Goal: Information Seeking & Learning: Learn about a topic

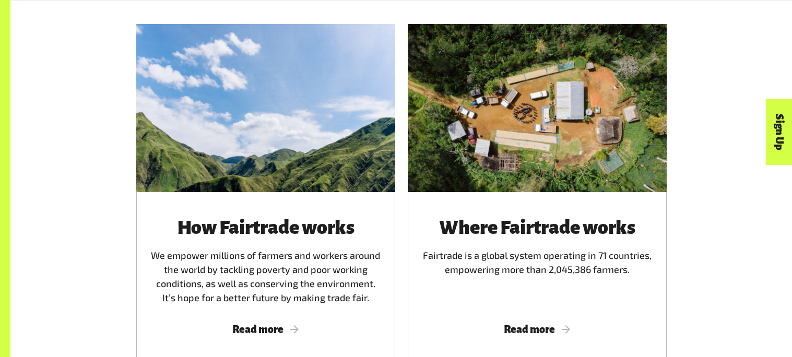
scroll to position [601, 0]
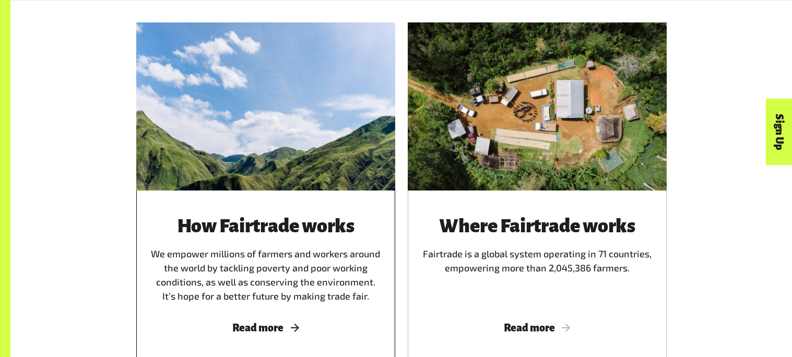
click at [287, 326] on span "Read more" at bounding box center [266, 327] width 234 height 11
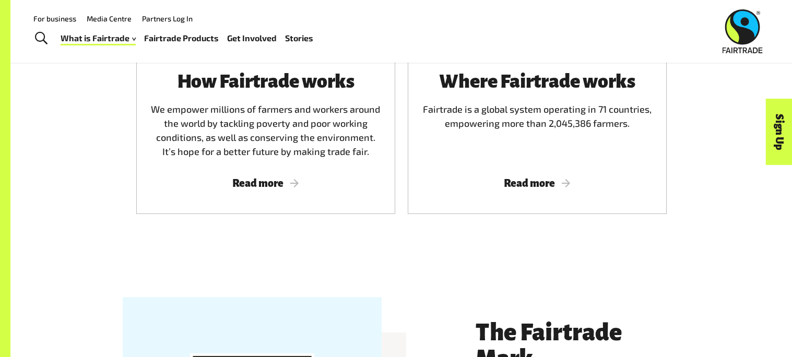
scroll to position [743, 0]
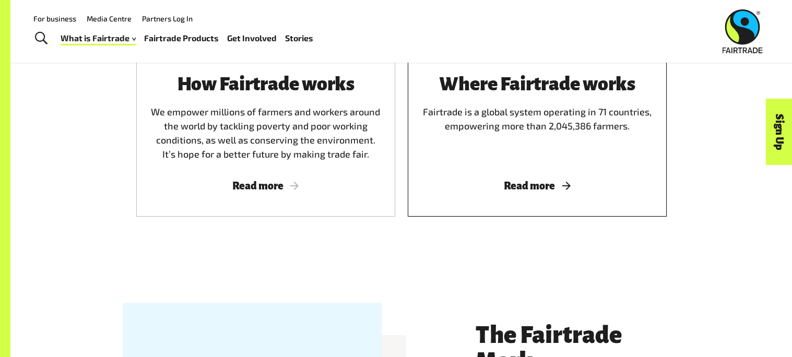
click at [633, 136] on div "Where Fairtrade works Fairtrade is a global system operating in 71 countries, e…" at bounding box center [537, 118] width 234 height 88
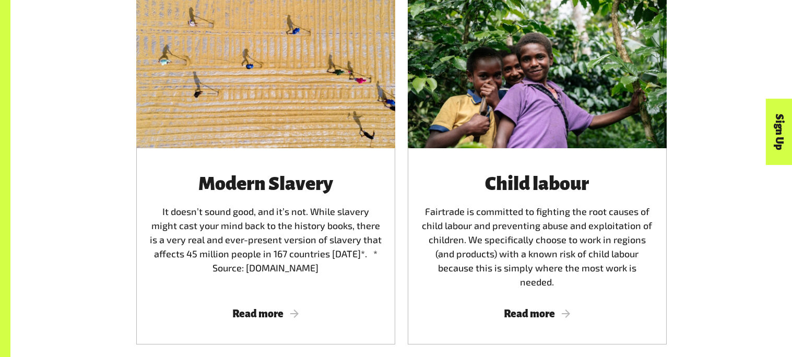
scroll to position [1802, 0]
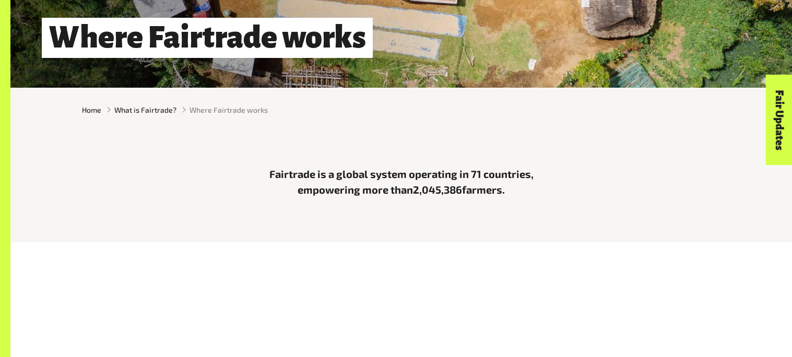
scroll to position [230, 0]
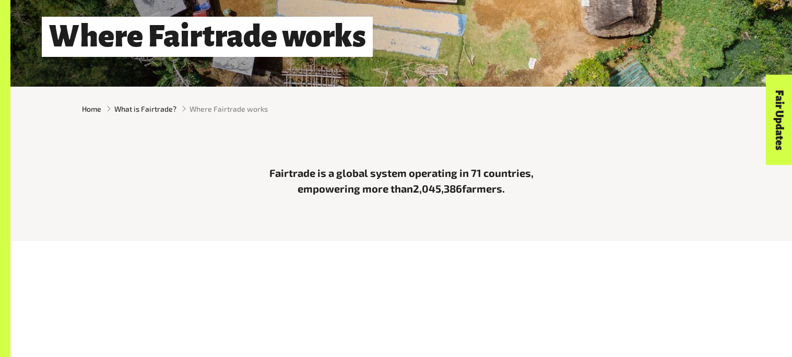
click at [416, 168] on p "Fairtrade is a global system operating in 71 countries, empowering more than 2,…" at bounding box center [401, 180] width 313 height 31
click at [507, 188] on p "Fairtrade is a global system operating in 71 countries, empowering more than 2,…" at bounding box center [401, 180] width 313 height 31
click at [500, 192] on p "Fairtrade is a global system operating in 71 countries, empowering more than 2,…" at bounding box center [401, 180] width 313 height 31
click at [499, 191] on p "Fairtrade is a global system operating in 71 countries, empowering more than 2,…" at bounding box center [401, 180] width 313 height 31
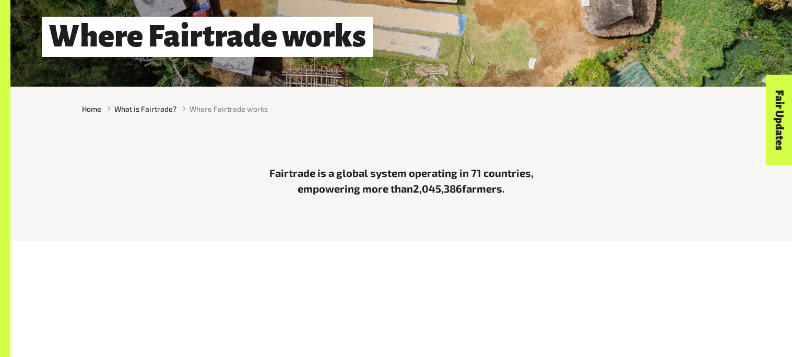
click at [506, 188] on p "Fairtrade is a global system operating in 71 countries, empowering more than 2,…" at bounding box center [401, 180] width 313 height 31
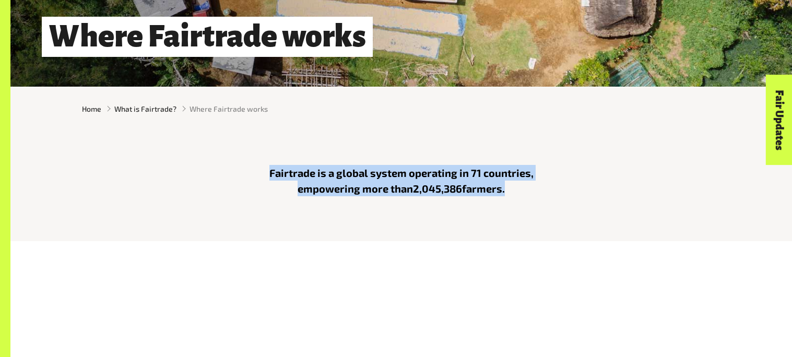
click at [506, 188] on p "Fairtrade is a global system operating in 71 countries, empowering more than 2,…" at bounding box center [401, 180] width 313 height 31
copy main "Fairtrade is a global system operating in 71 countries, empowering more than 2,…"
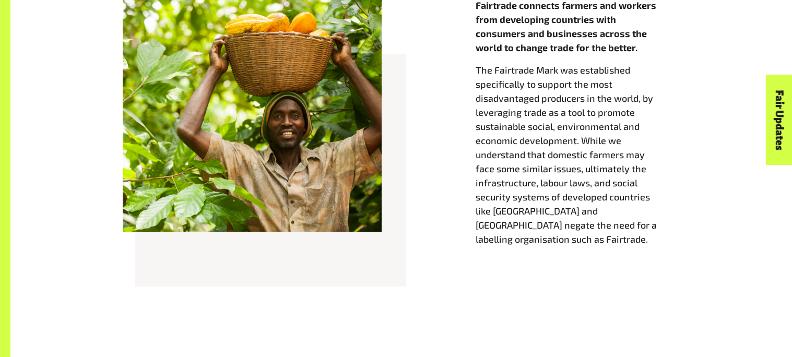
scroll to position [496, 0]
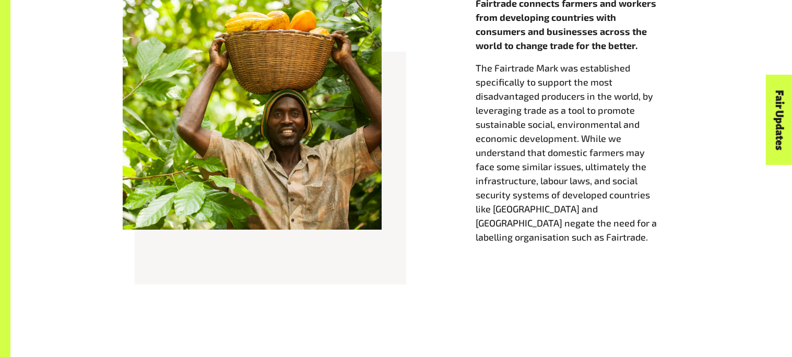
click at [548, 78] on p "The Fairtrade Mark was established specifically to support the most disadvantag…" at bounding box center [578, 152] width 205 height 183
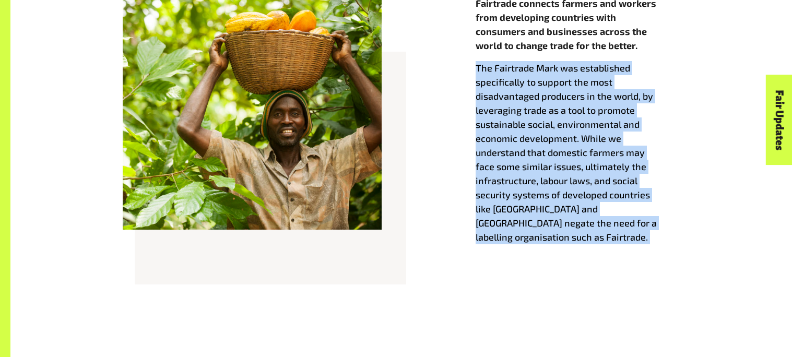
click at [548, 78] on p "The Fairtrade Mark was established specifically to support the most disadvantag…" at bounding box center [578, 152] width 205 height 183
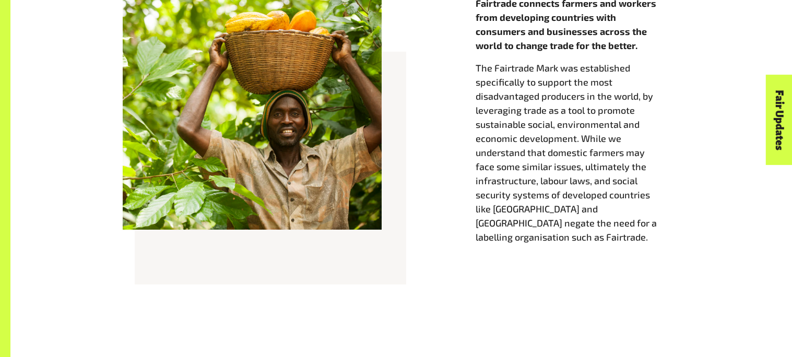
click at [548, 78] on p "The Fairtrade Mark was established specifically to support the most disadvantag…" at bounding box center [578, 152] width 205 height 183
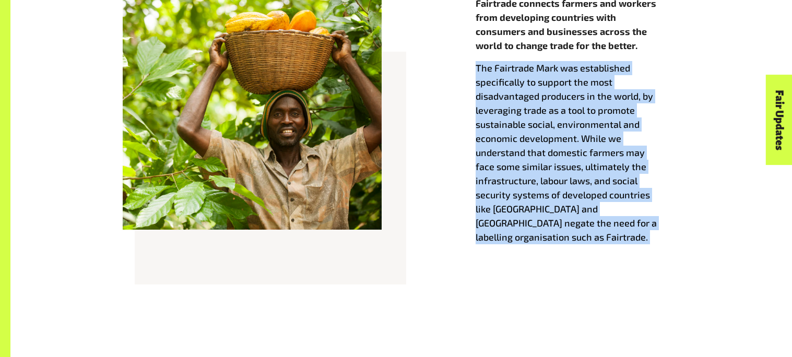
click at [517, 68] on p "The Fairtrade Mark was established specifically to support the most disadvantag…" at bounding box center [578, 152] width 205 height 183
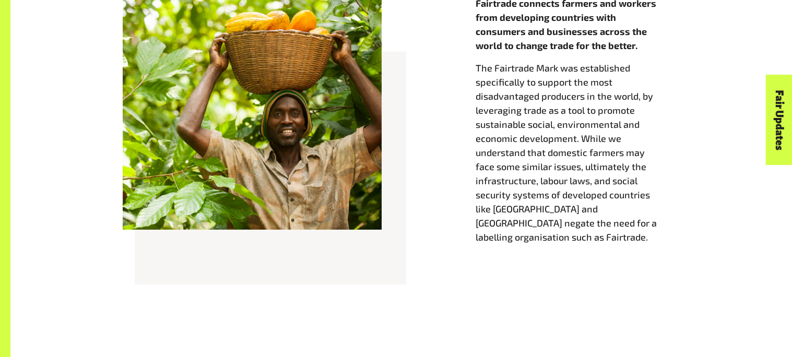
click at [517, 68] on p "The Fairtrade Mark was established specifically to support the most disadvantag…" at bounding box center [578, 152] width 205 height 183
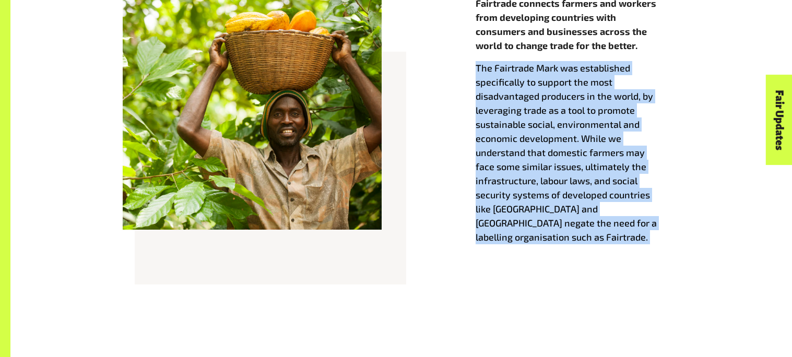
click at [472, 71] on div "Fairtrade connects farmers and workers from developing countries with consumers…" at bounding box center [578, 141] width 217 height 291
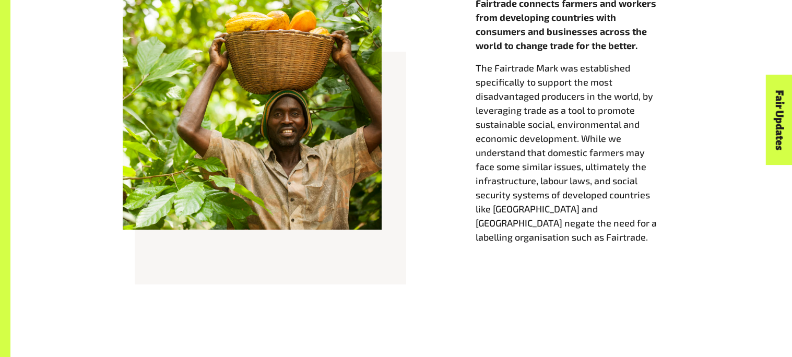
click at [476, 68] on p "The Fairtrade Mark was established specifically to support the most disadvantag…" at bounding box center [578, 152] width 205 height 183
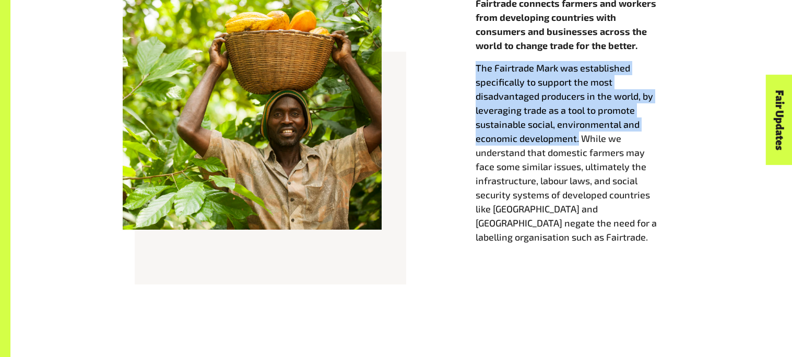
drag, startPoint x: 476, startPoint y: 68, endPoint x: 578, endPoint y: 139, distance: 124.2
click at [578, 139] on p "The Fairtrade Mark was established specifically to support the most disadvantag…" at bounding box center [578, 152] width 205 height 183
copy p "The Fairtrade Mark was established specifically to support the most disadvantag…"
